Goal: Obtain resource: Obtain resource

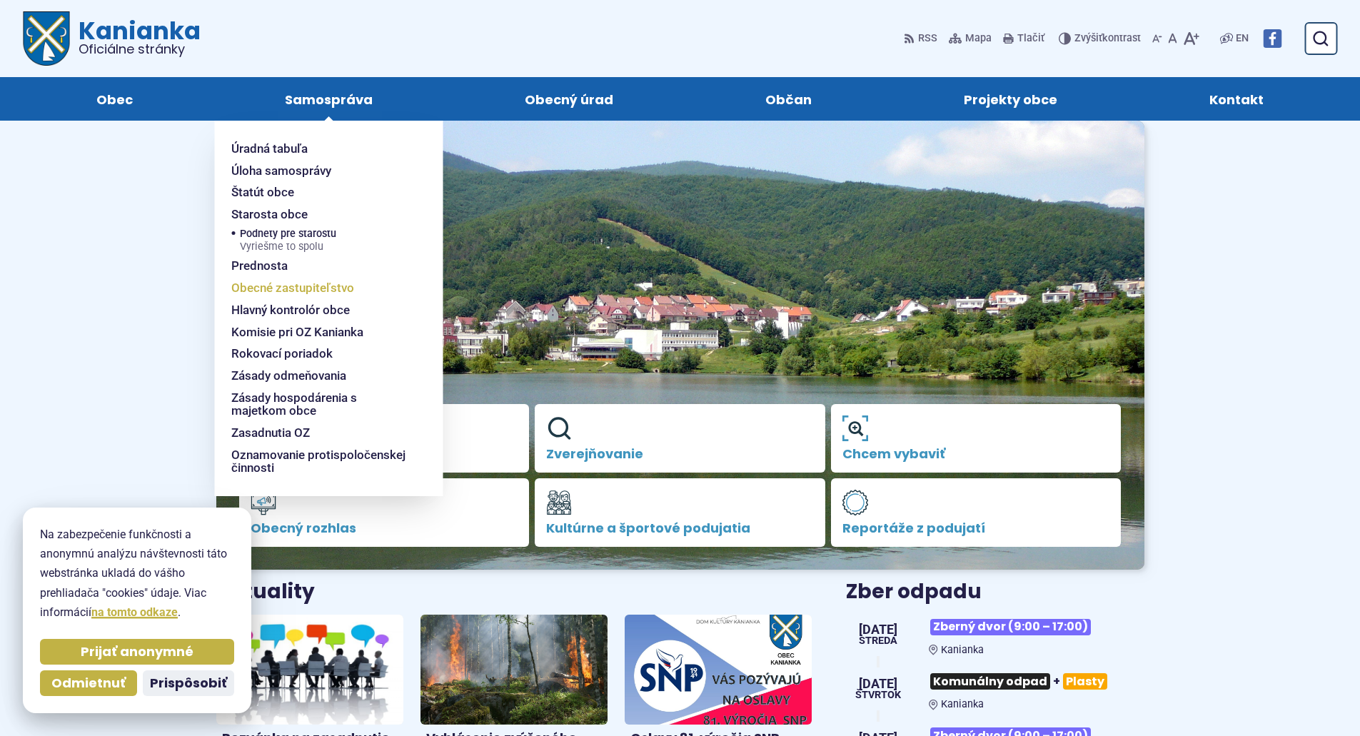
click at [281, 293] on span "Obecné zastupiteľstvo" at bounding box center [292, 288] width 123 height 22
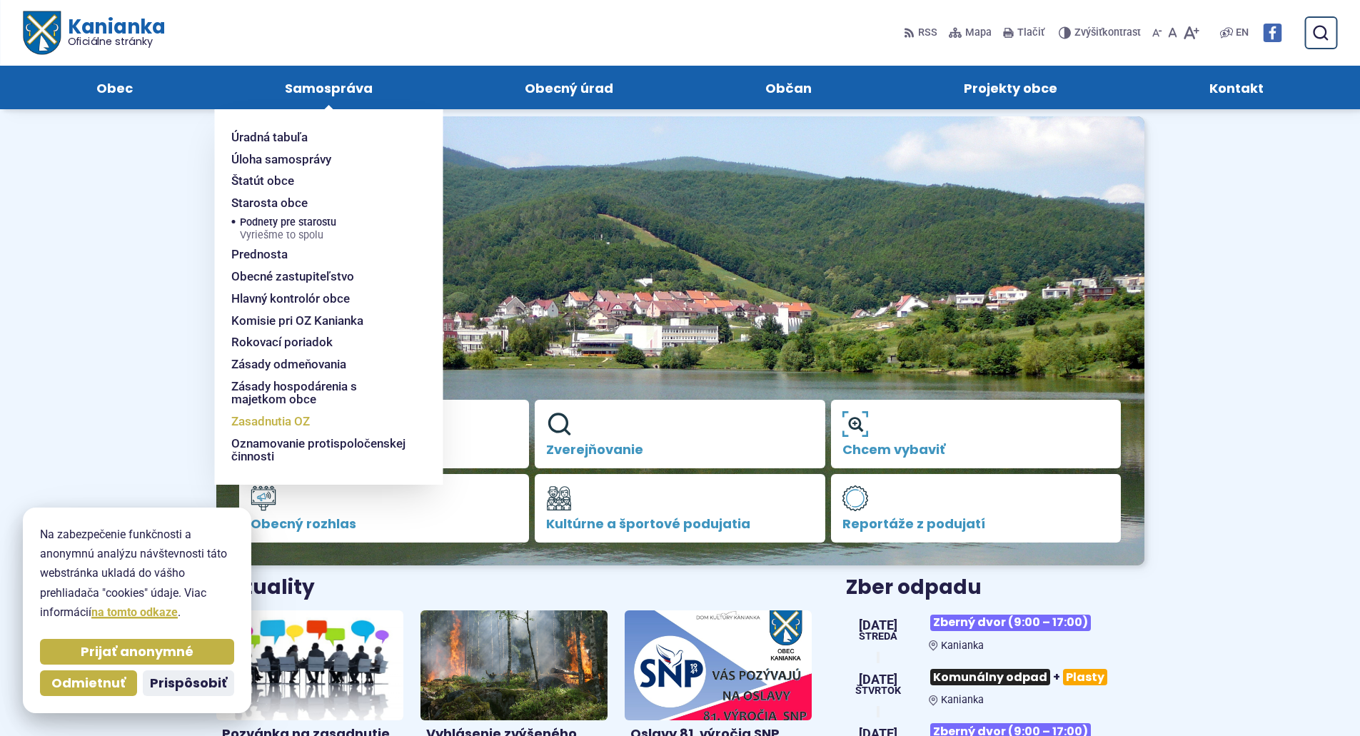
click at [286, 415] on span "Zasadnutia OZ" at bounding box center [270, 421] width 79 height 22
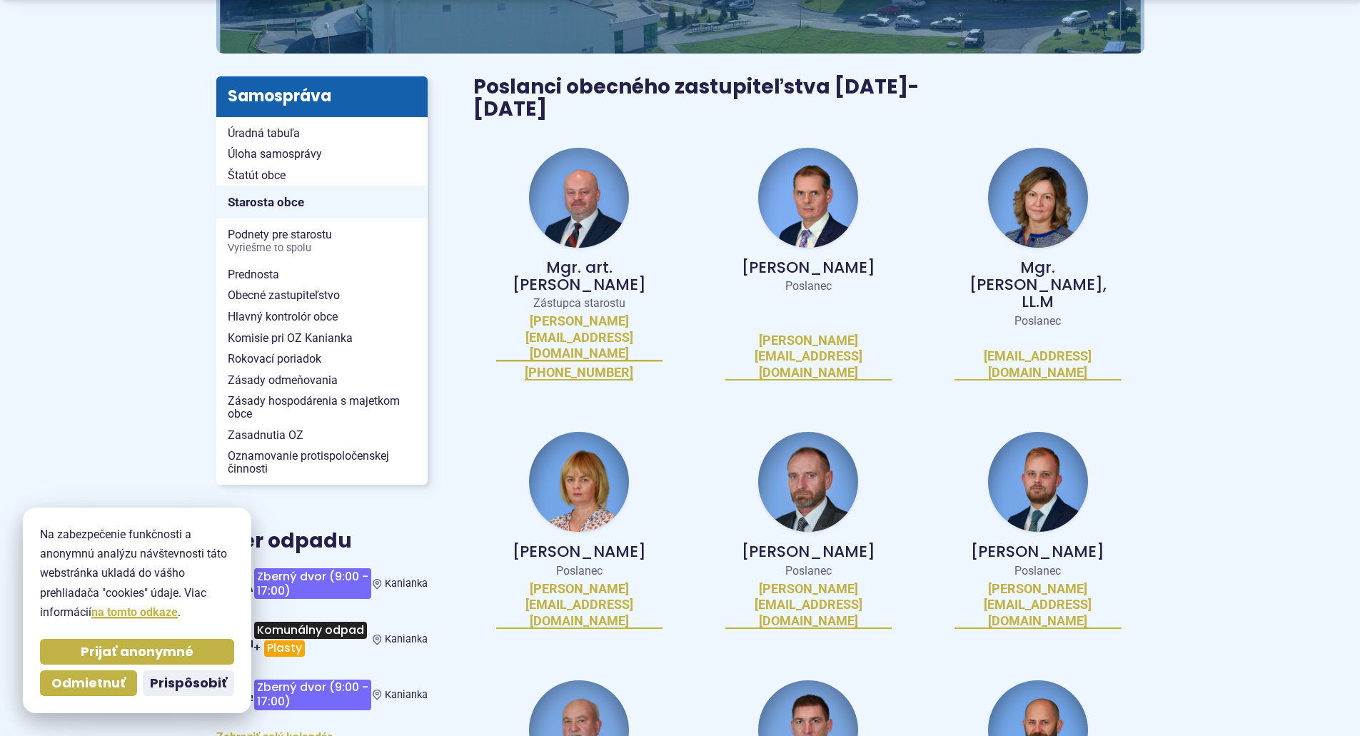
scroll to position [286, 0]
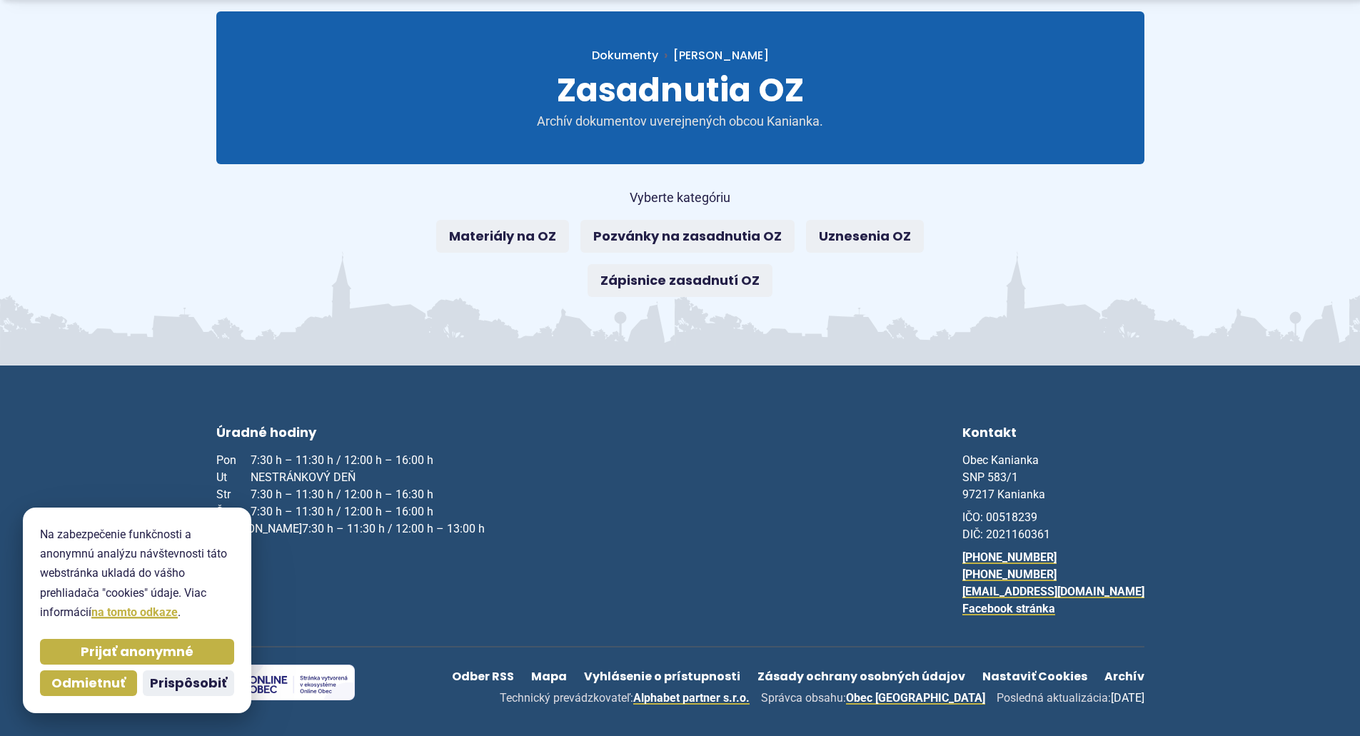
scroll to position [133, 0]
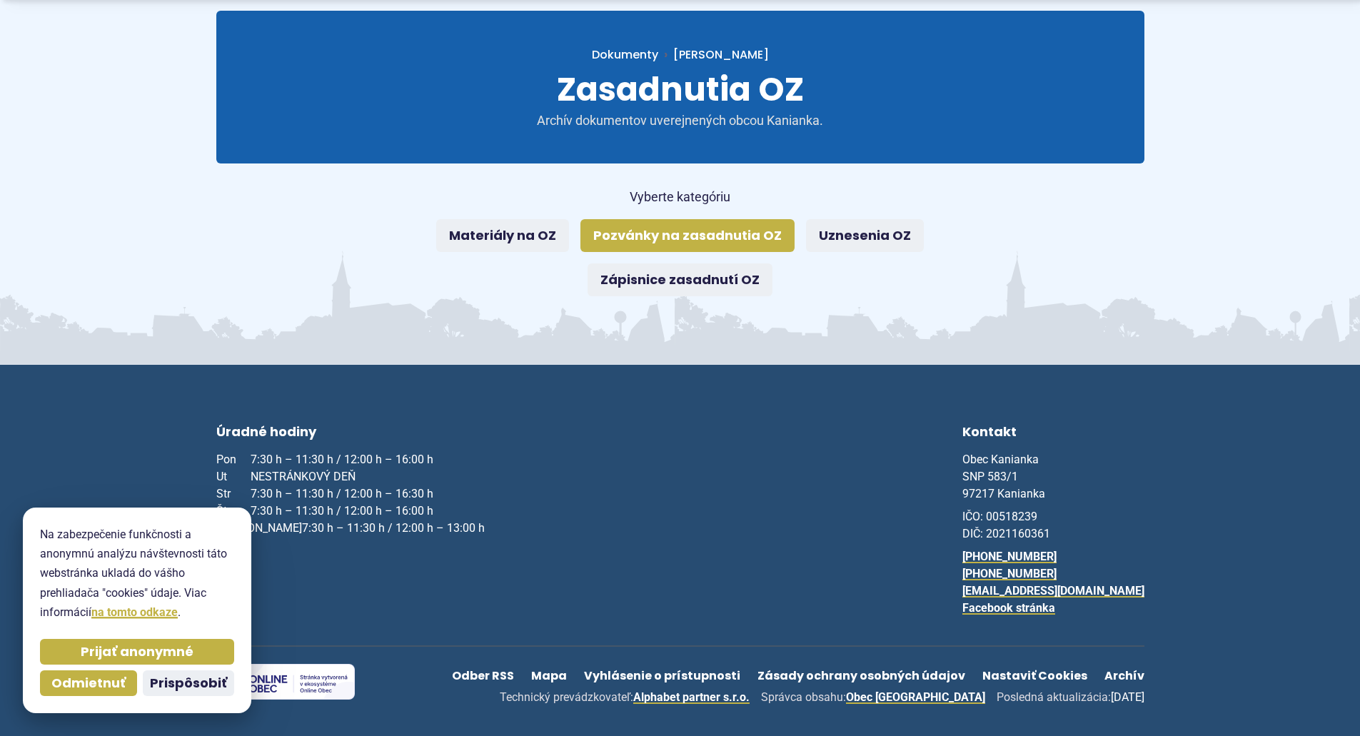
click at [664, 238] on link "Pozvánky na zasadnutia OZ" at bounding box center [687, 235] width 214 height 33
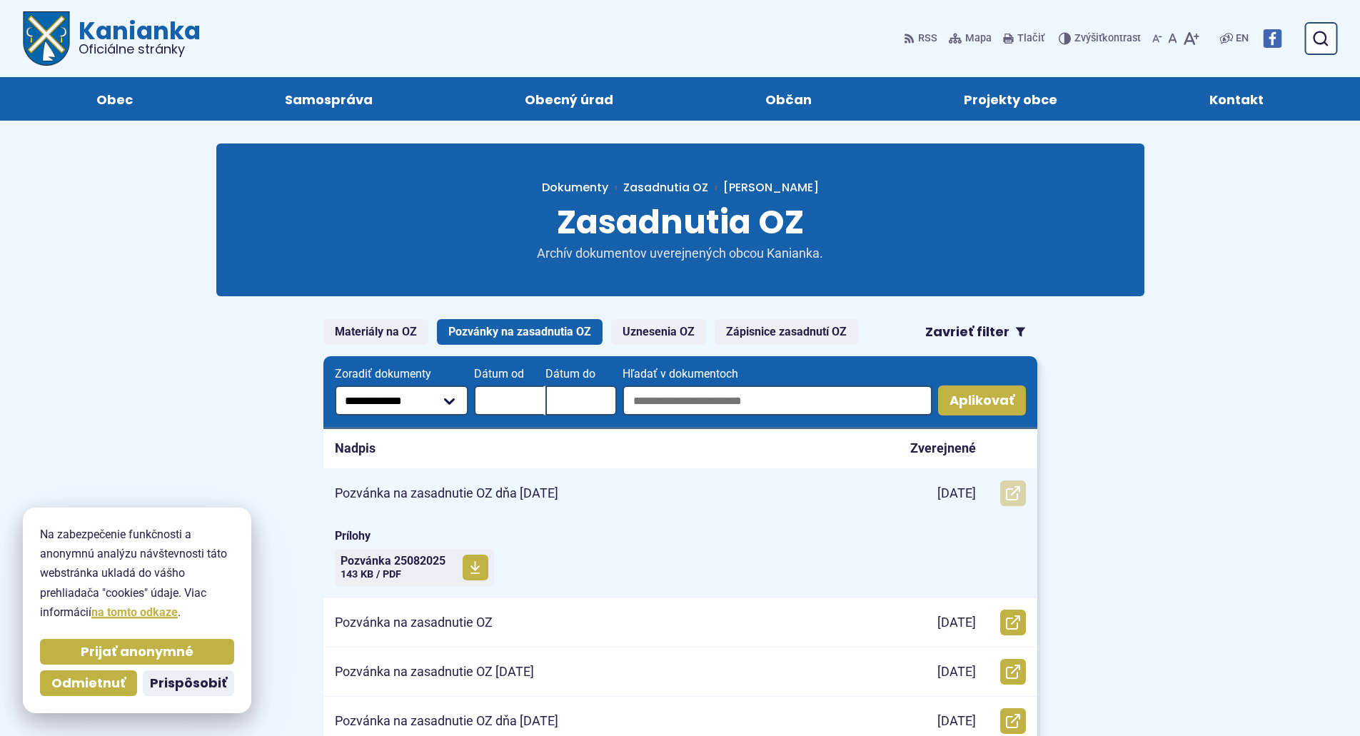
click at [1007, 495] on icon at bounding box center [1013, 493] width 14 height 14
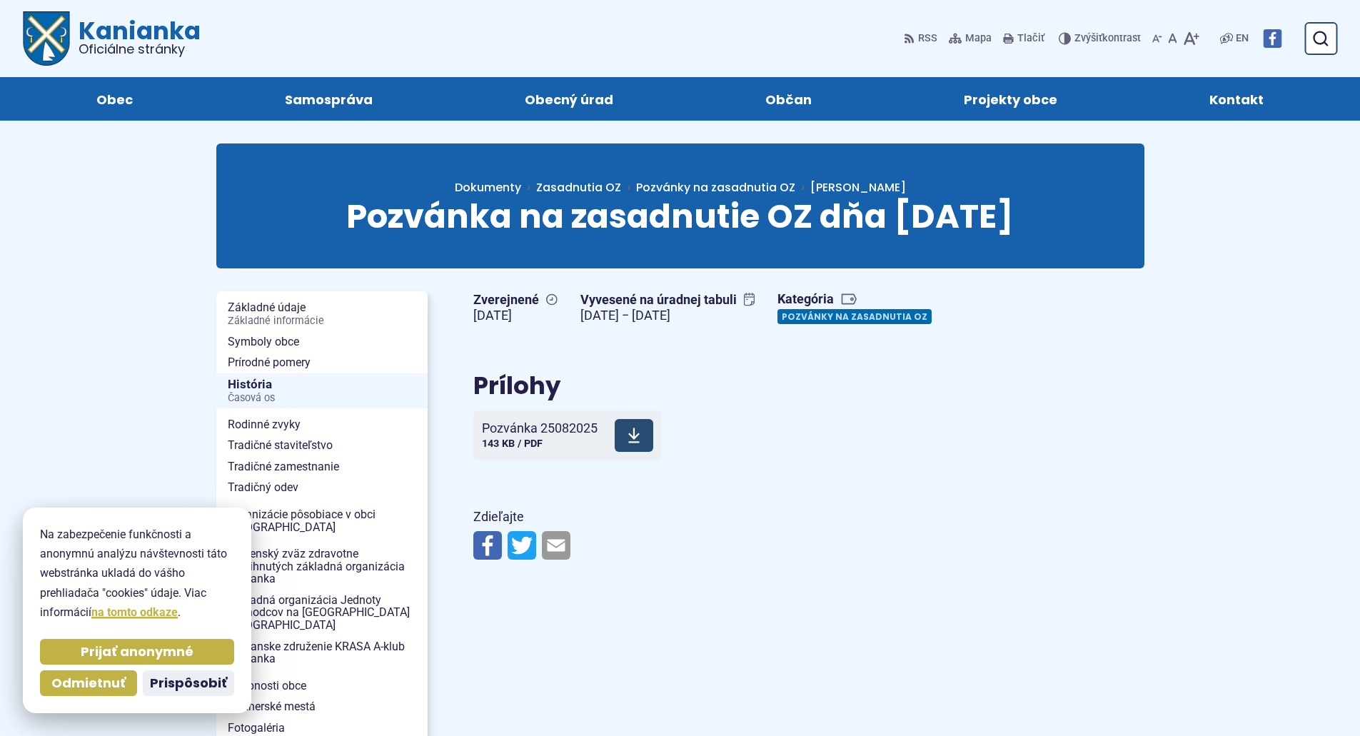
click at [553, 427] on span "Pozvánka 25082025" at bounding box center [540, 428] width 116 height 14
